Goal: Transaction & Acquisition: Download file/media

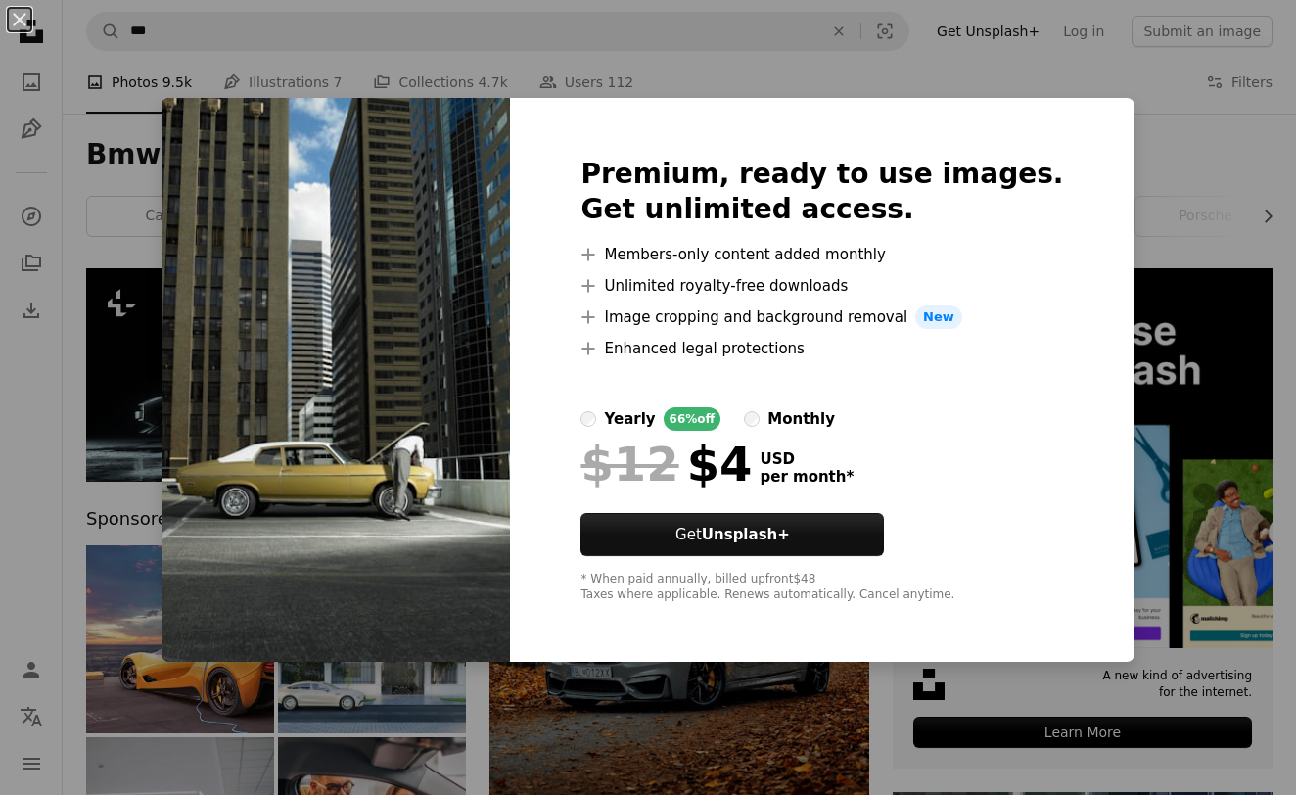
scroll to position [1036, 0]
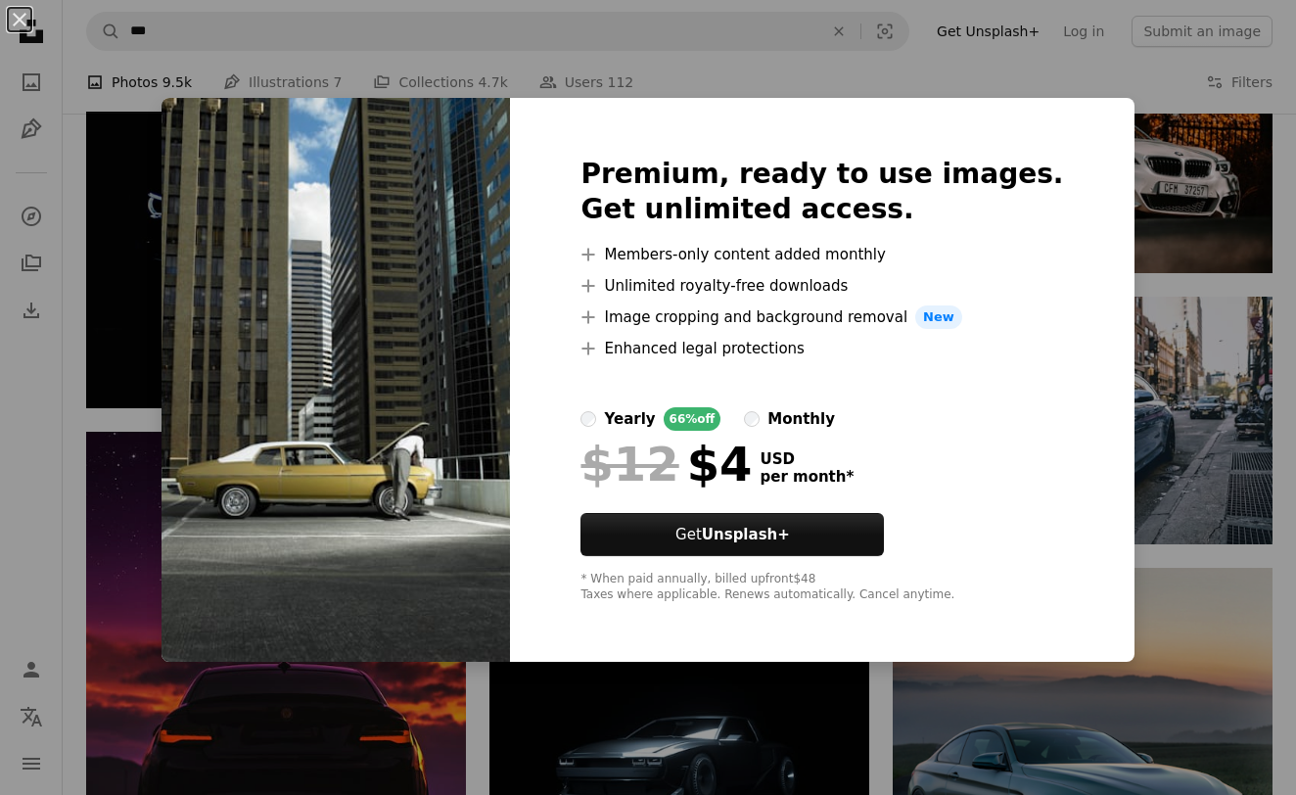
click at [609, 48] on div "An X shape Premium, ready to use images. Get unlimited access. A plus sign Memb…" at bounding box center [648, 397] width 1296 height 795
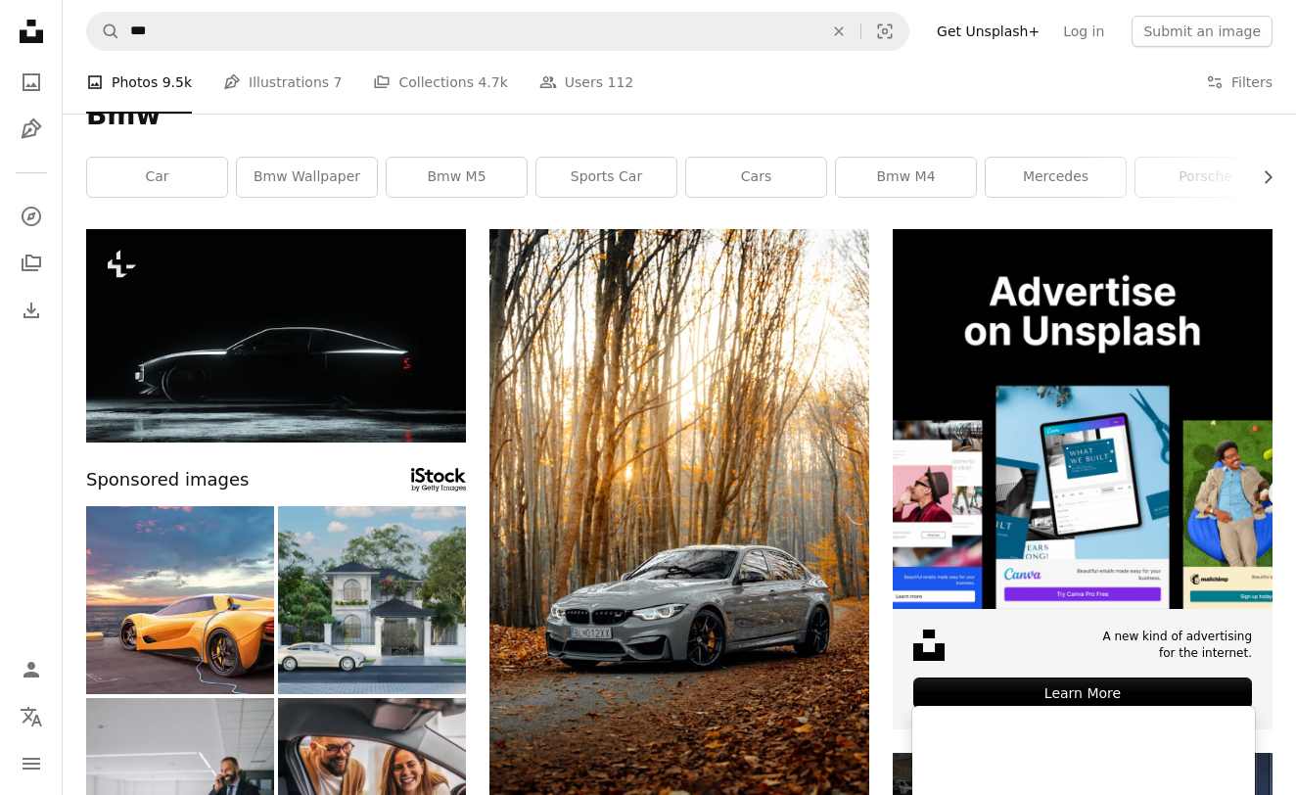
scroll to position [-1, 0]
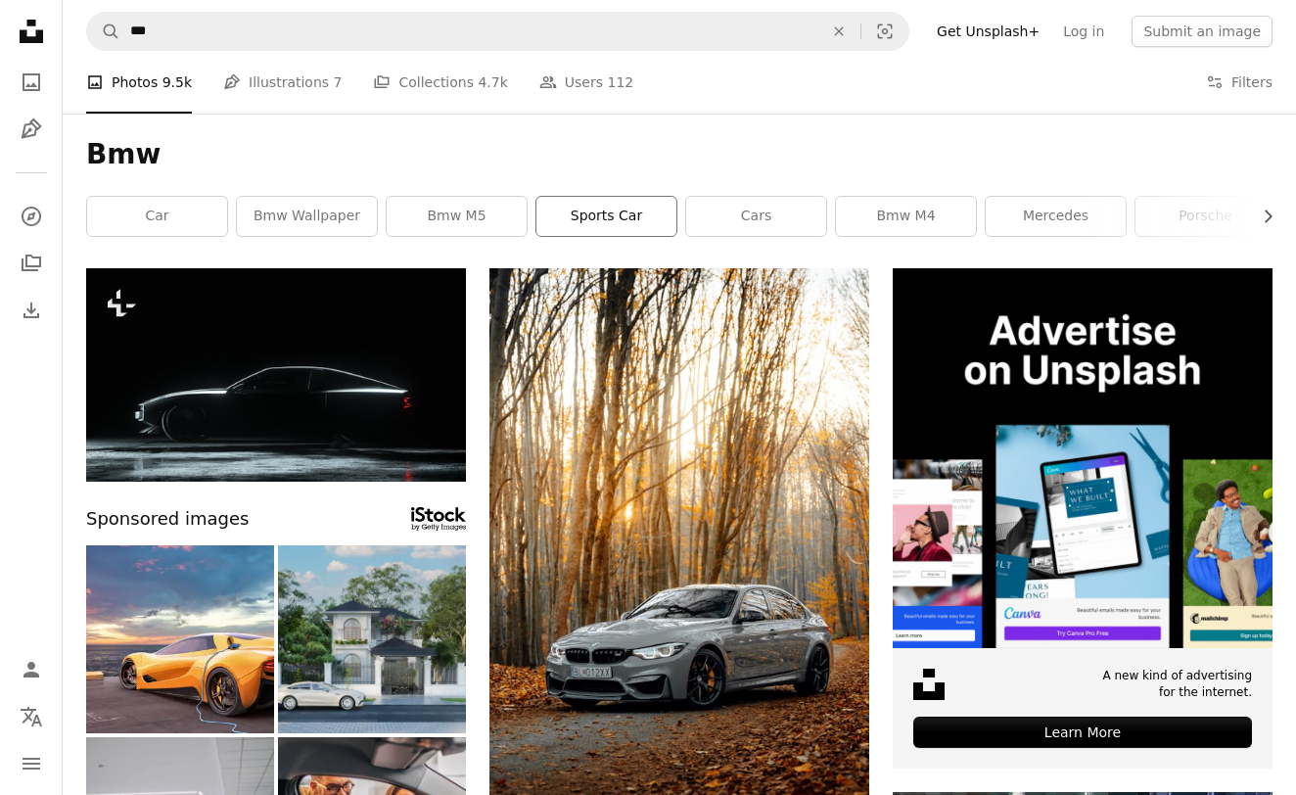
click at [543, 224] on link "sports car" at bounding box center [607, 216] width 140 height 39
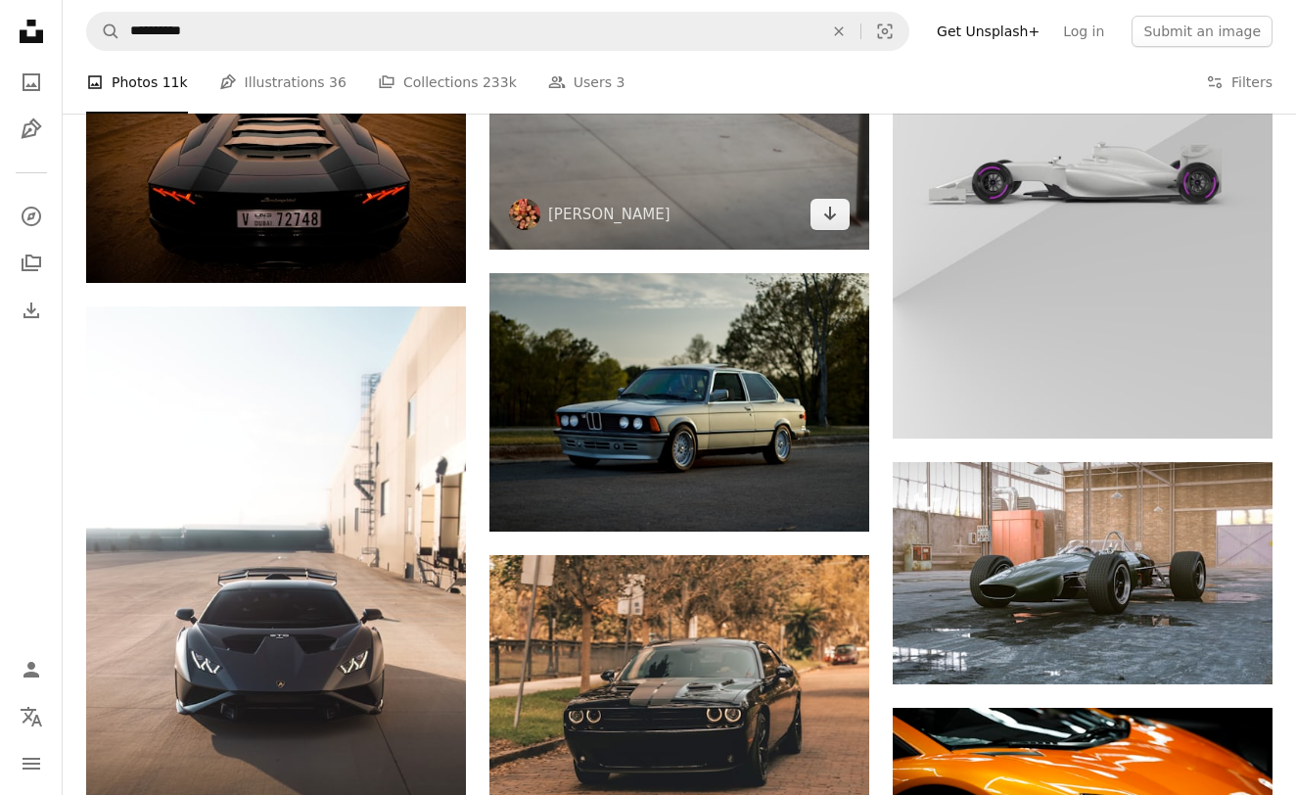
scroll to position [1780, 0]
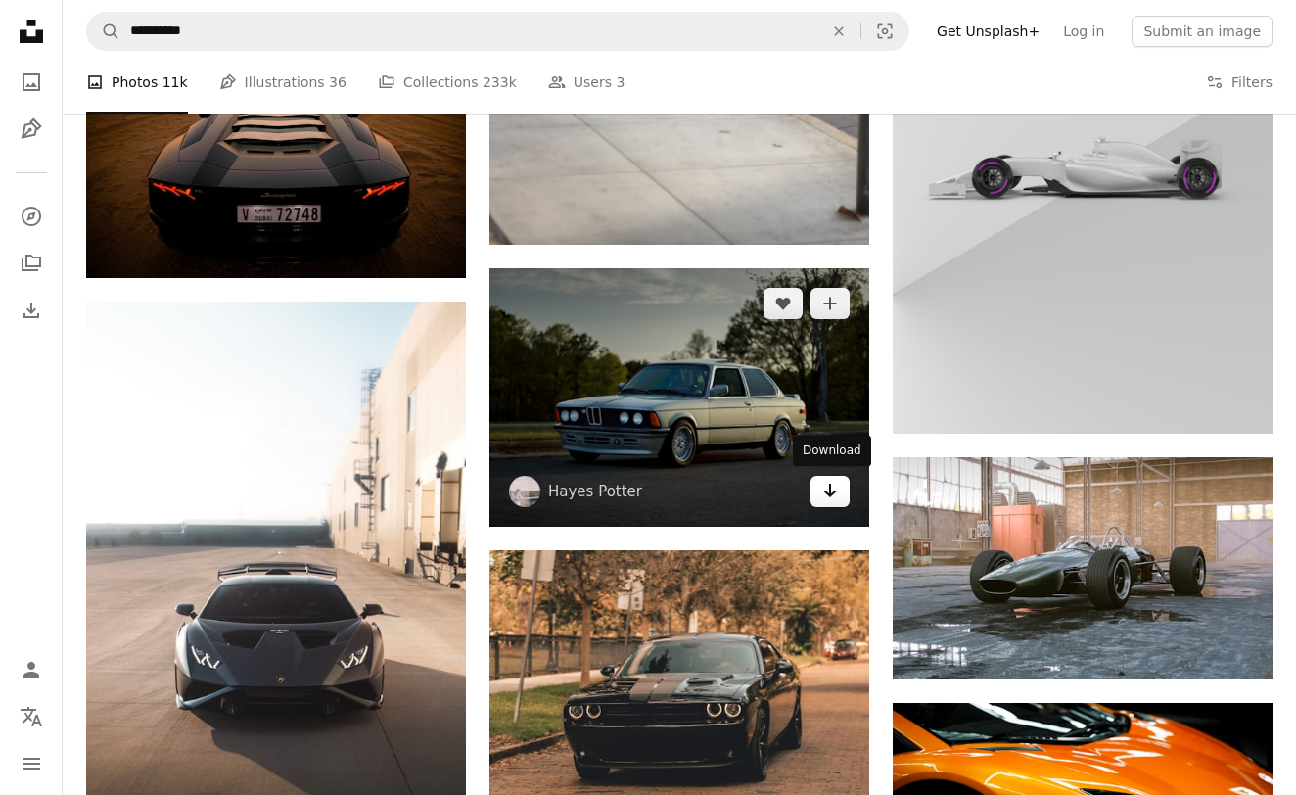
click at [814, 494] on link "Arrow pointing down" at bounding box center [830, 491] width 39 height 31
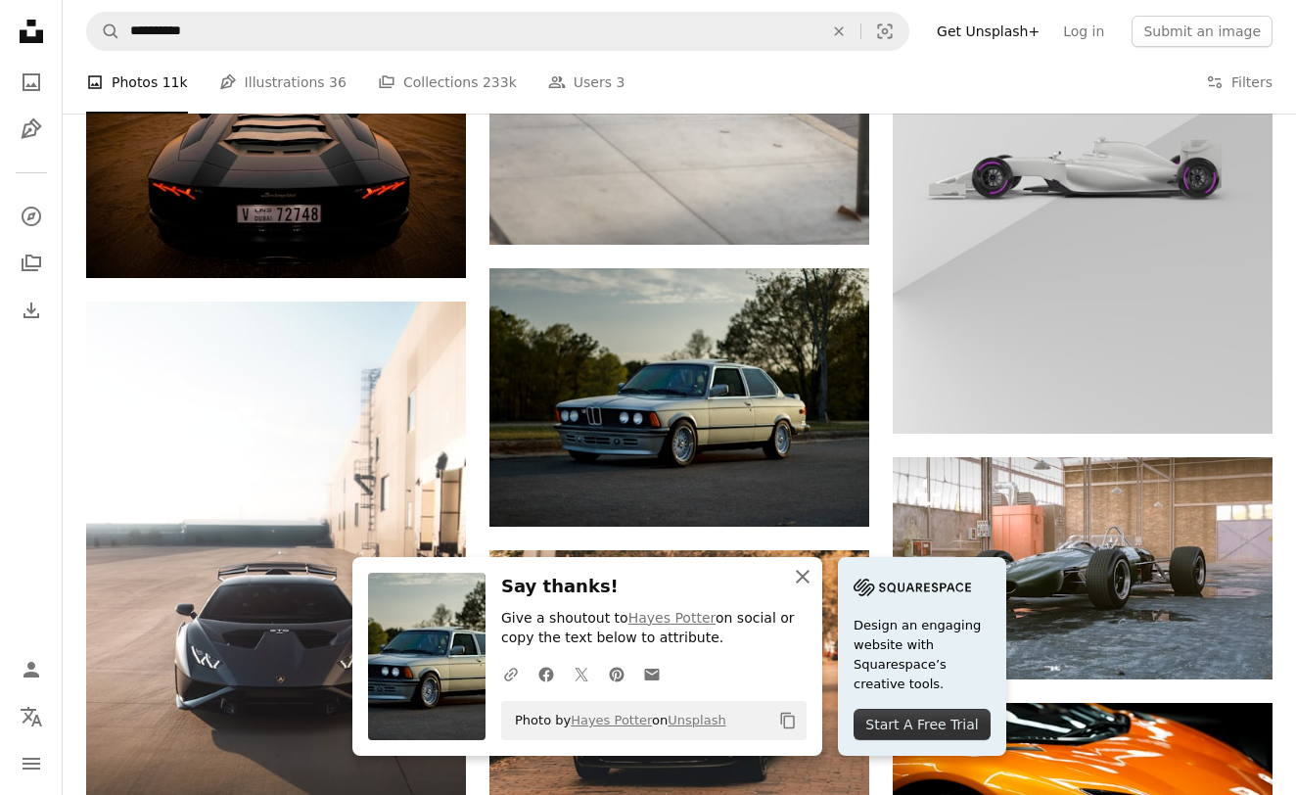
click at [807, 580] on icon "An X shape" at bounding box center [802, 576] width 23 height 23
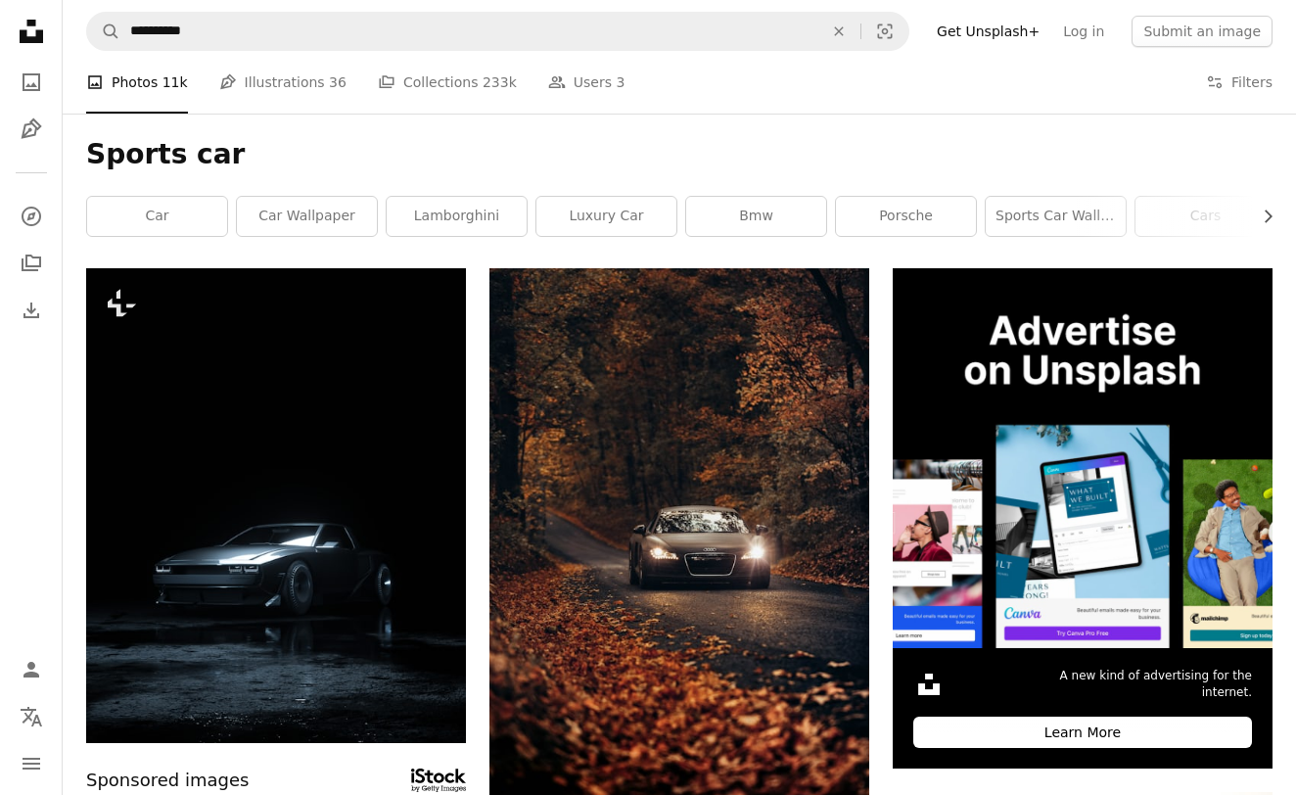
scroll to position [0, 0]
click at [772, 207] on link "bmw" at bounding box center [756, 216] width 140 height 39
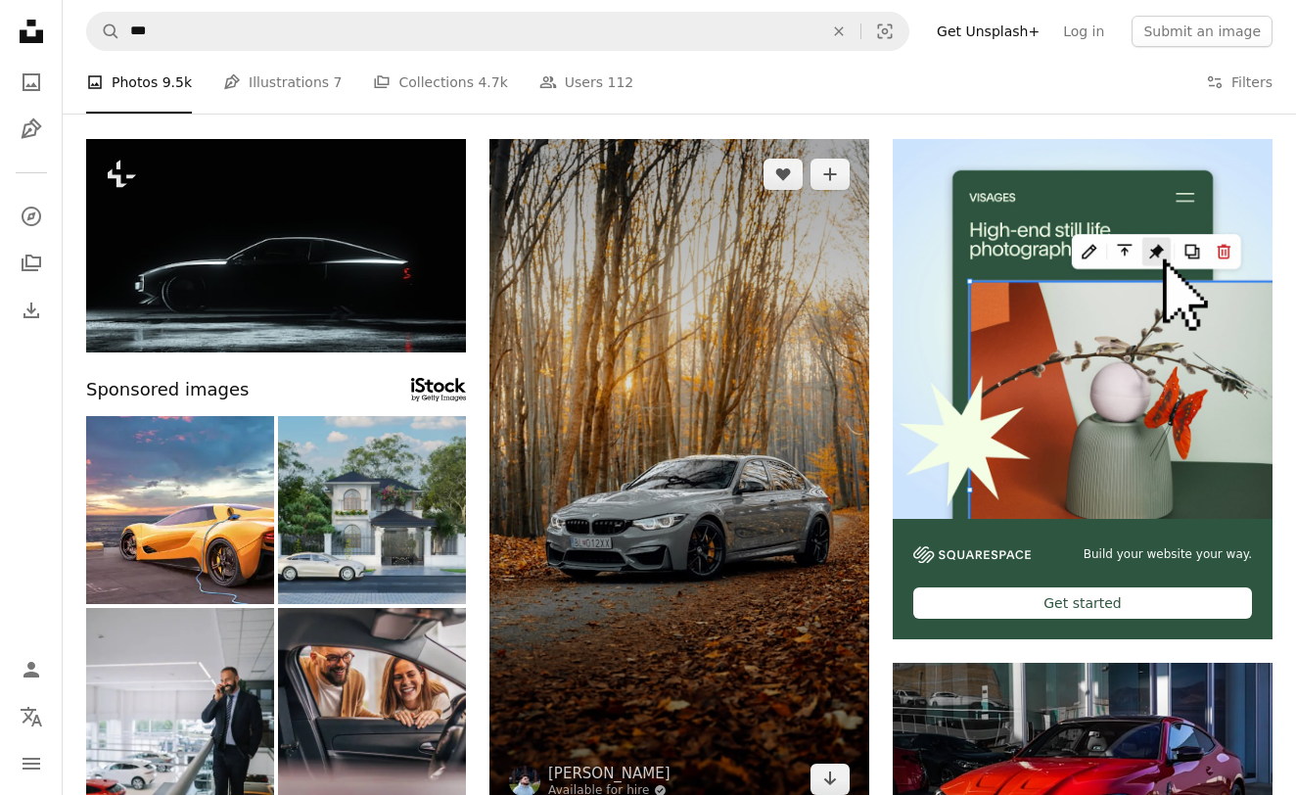
scroll to position [129, 0]
